Goal: Task Accomplishment & Management: Manage account settings

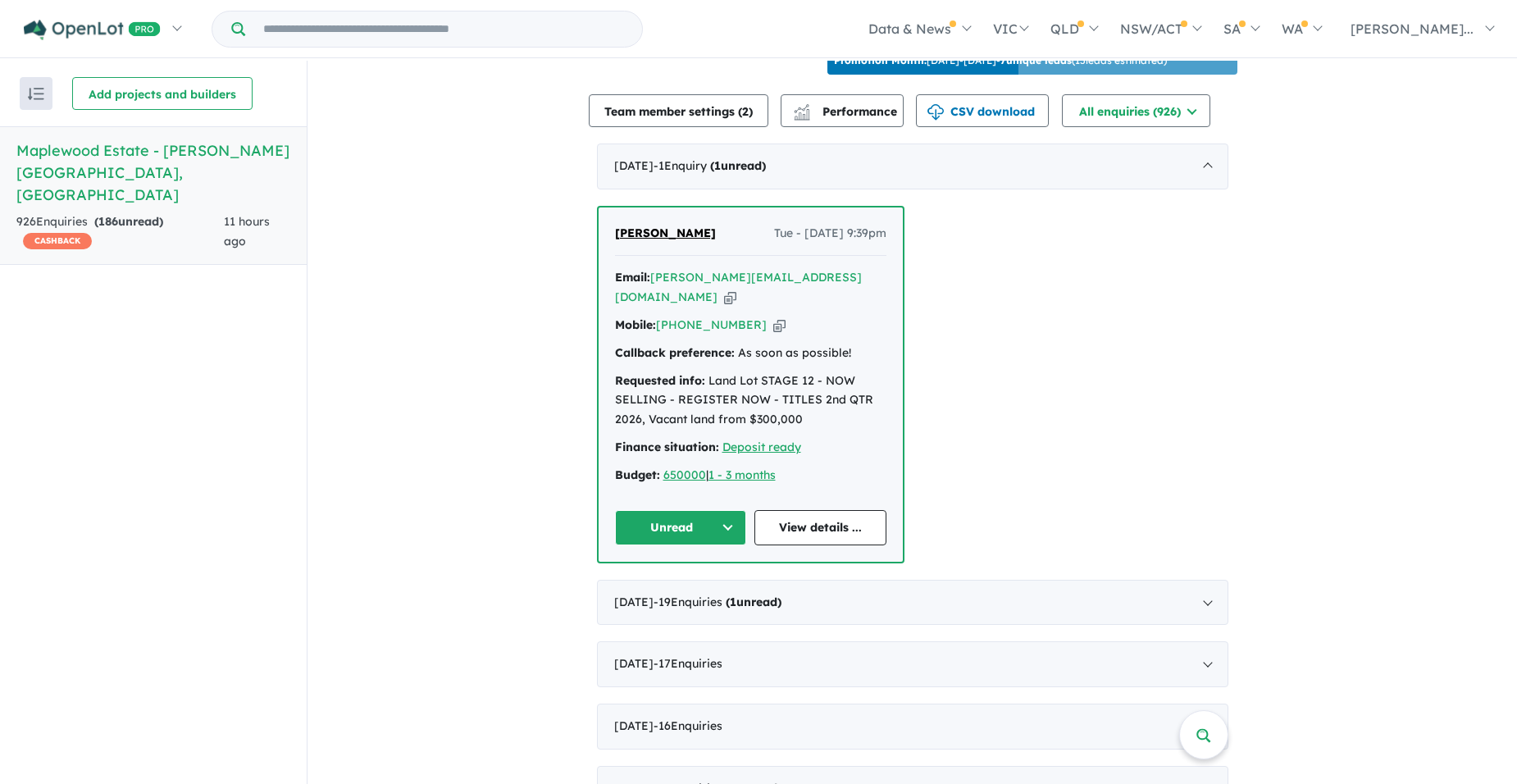
scroll to position [588, 0]
click at [824, 536] on link "View details ..." at bounding box center [820, 526] width 132 height 35
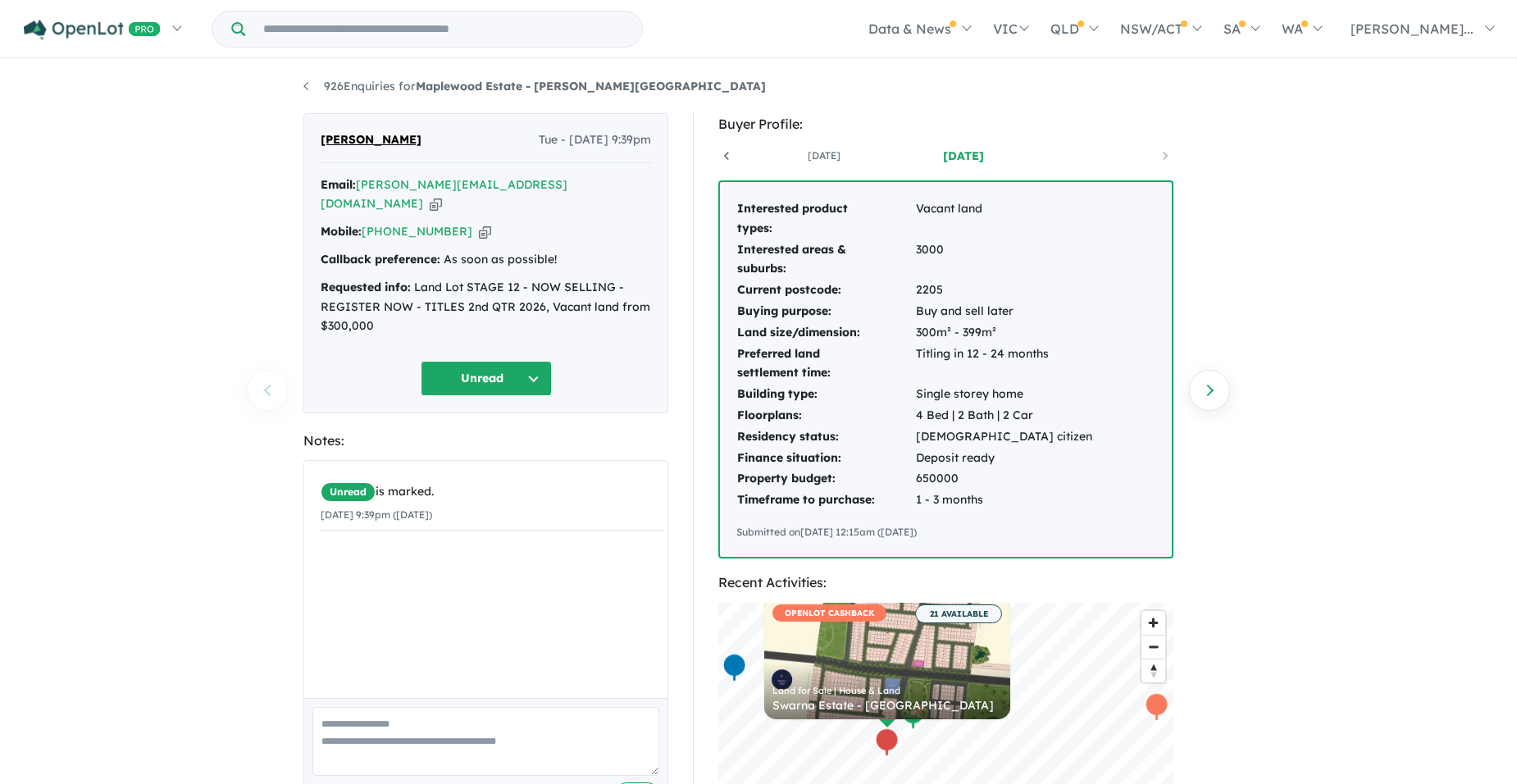
click at [442, 195] on icon "button" at bounding box center [435, 203] width 12 height 17
click at [382, 715] on textarea at bounding box center [486, 741] width 347 height 68
drag, startPoint x: 419, startPoint y: 136, endPoint x: 318, endPoint y: 135, distance: 101.0
click at [318, 135] on div "[PERSON_NAME] Tue - [DATE] 9:39pm Email: [PERSON_NAME][EMAIL_ADDRESS][DOMAIN_NA…" at bounding box center [486, 263] width 365 height 300
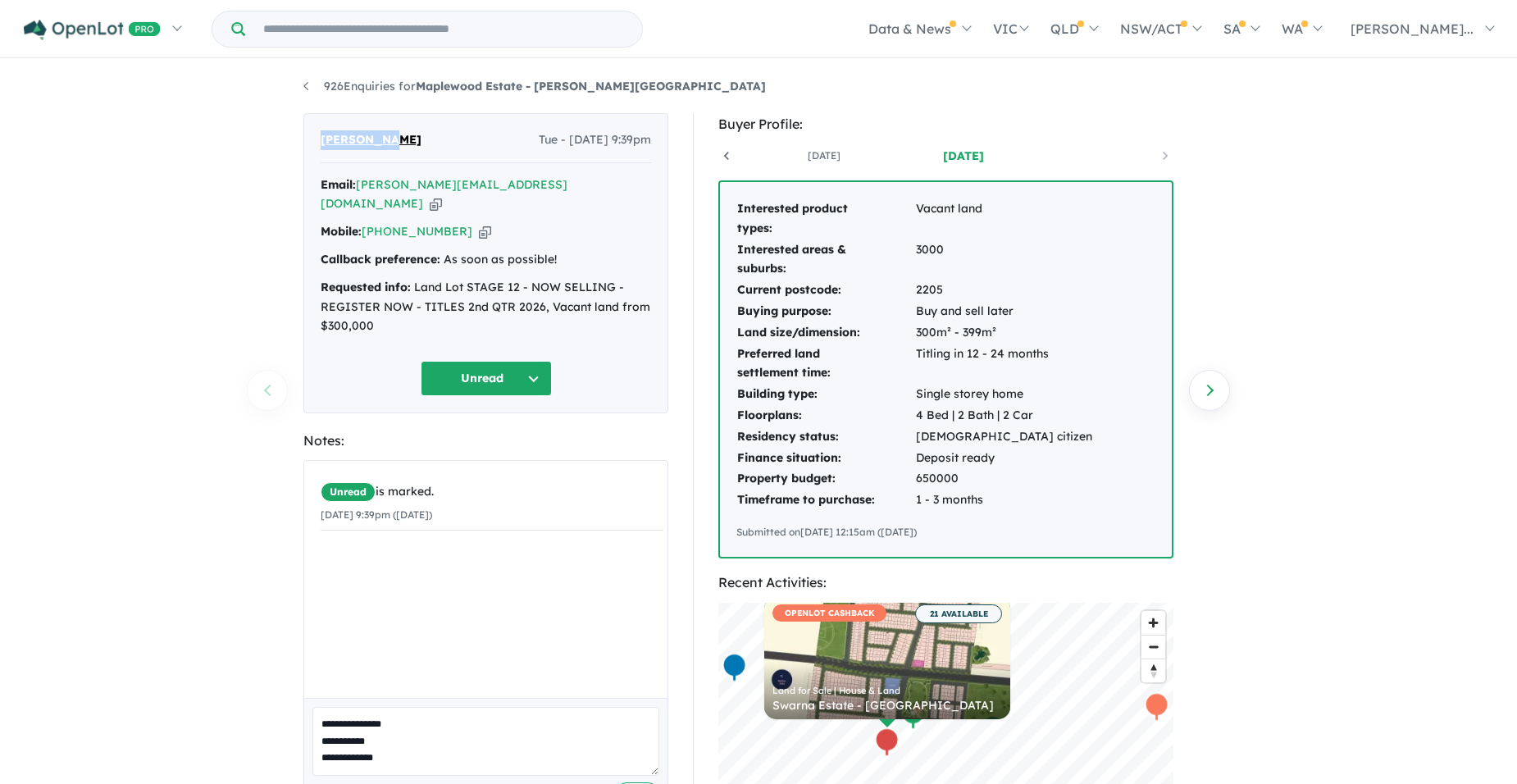
drag, startPoint x: 318, startPoint y: 135, endPoint x: 331, endPoint y: 136, distance: 13.0
copy span "[PERSON_NAME]"
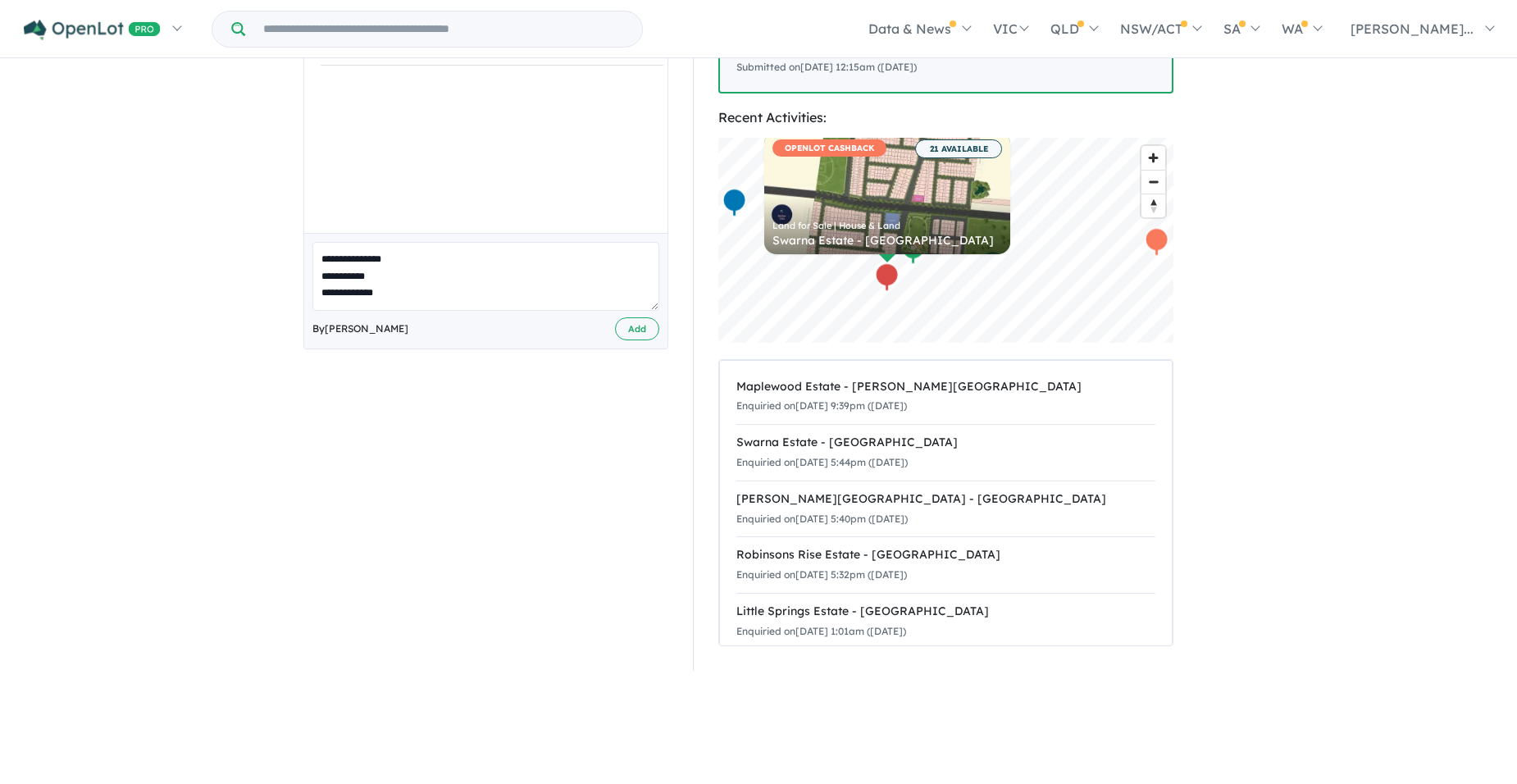
click at [419, 264] on textarea "**********" at bounding box center [486, 276] width 347 height 68
type textarea "**********"
click at [644, 317] on button "Add" at bounding box center [637, 328] width 44 height 24
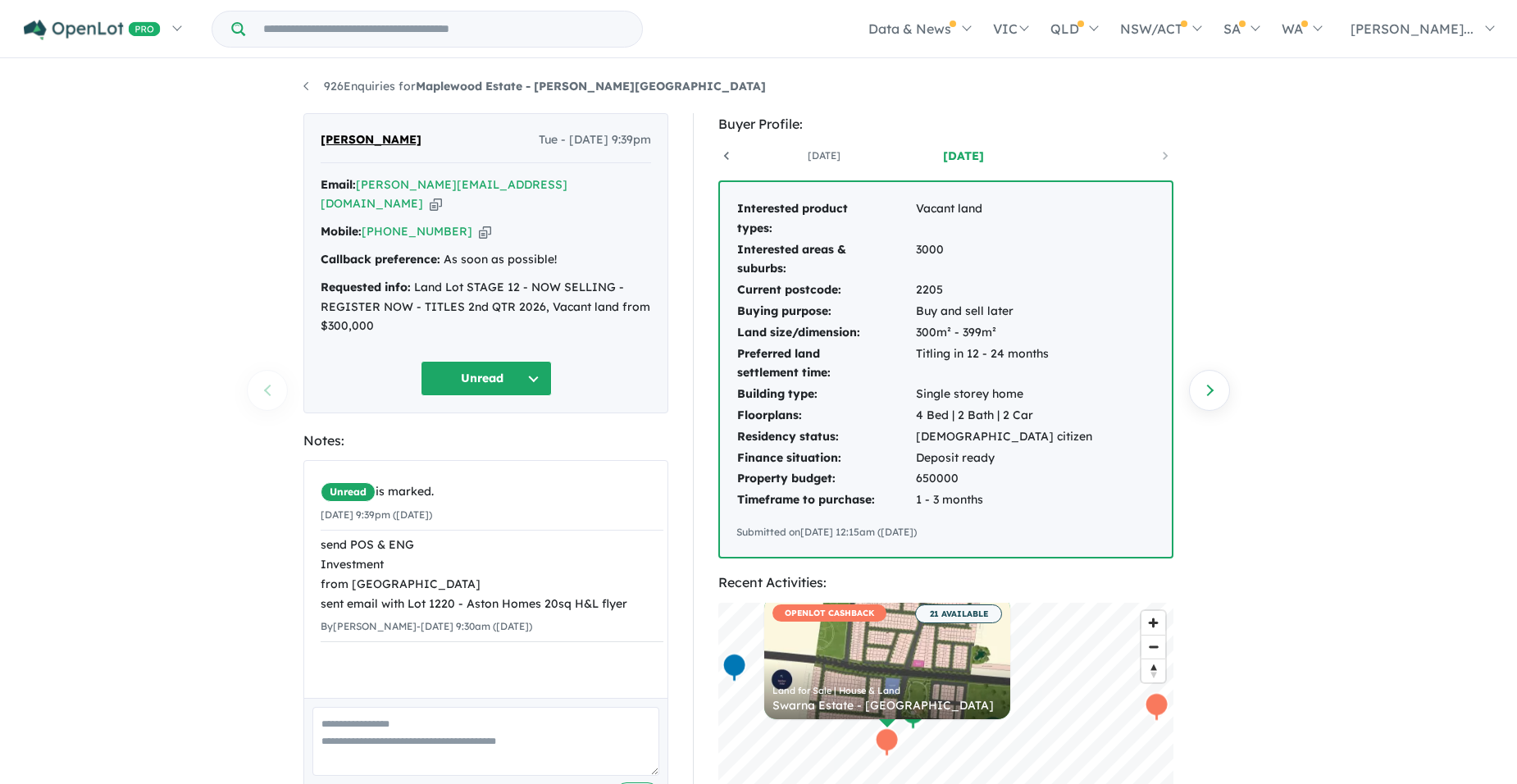
scroll to position [0, 0]
click at [485, 360] on button "Unread" at bounding box center [486, 377] width 131 height 35
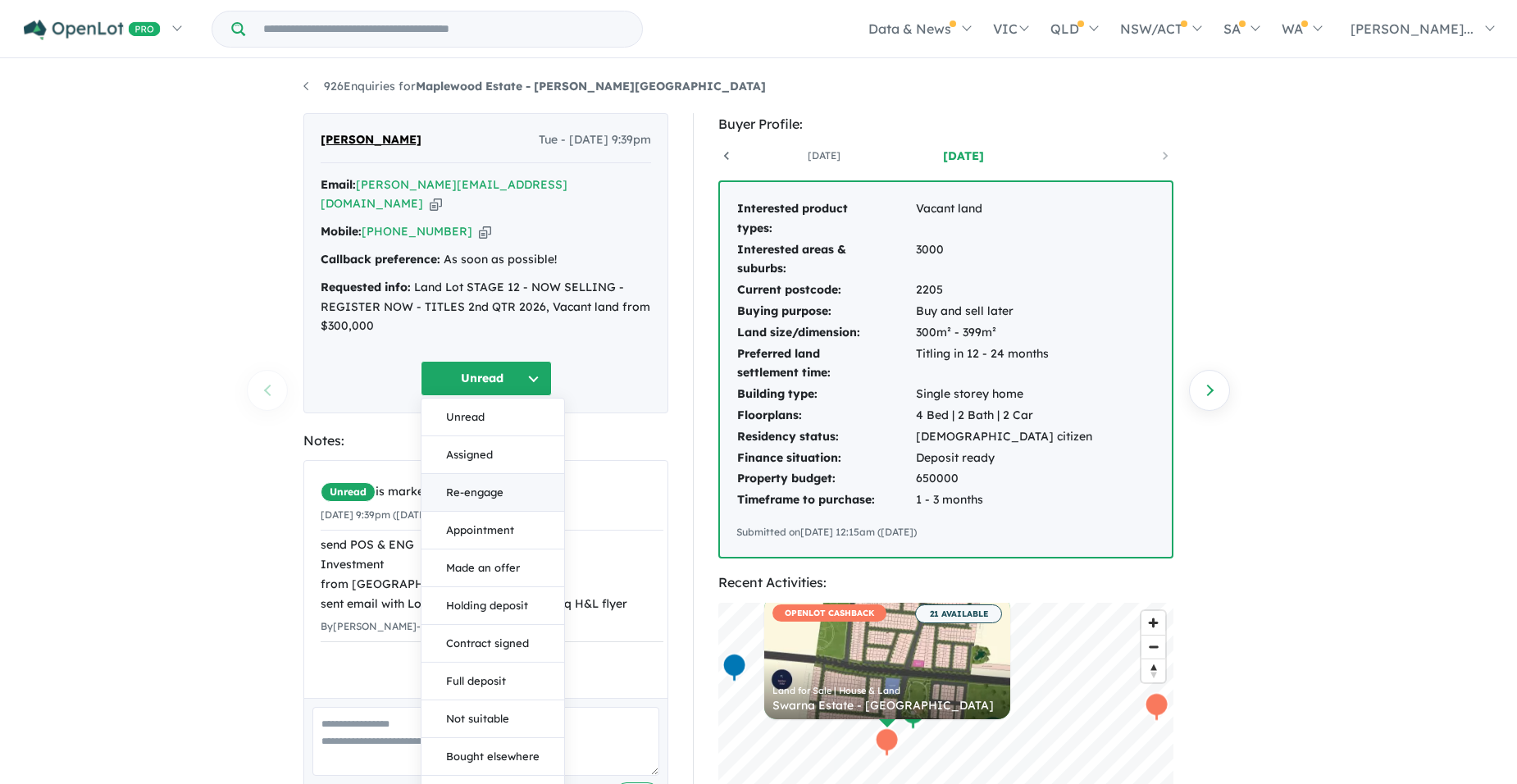
click at [498, 481] on button "Re-engage" at bounding box center [493, 492] width 143 height 38
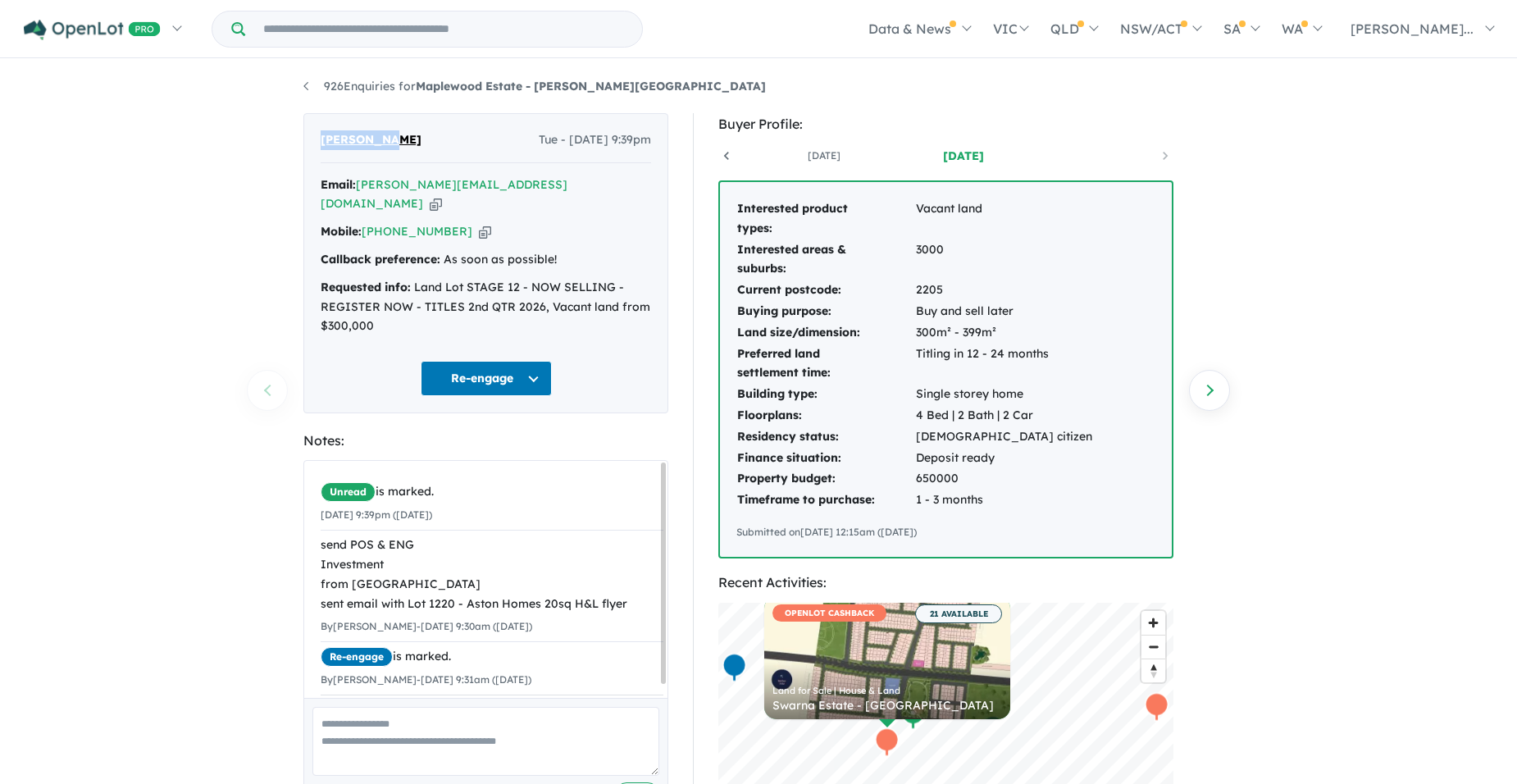
drag, startPoint x: 406, startPoint y: 136, endPoint x: 317, endPoint y: 137, distance: 89.0
click at [317, 137] on div "[PERSON_NAME] Tue - [DATE] 9:39pm Email: [PERSON_NAME][EMAIL_ADDRESS][DOMAIN_NA…" at bounding box center [486, 263] width 365 height 300
drag, startPoint x: 317, startPoint y: 137, endPoint x: 336, endPoint y: 141, distance: 19.4
copy span "[PERSON_NAME]"
